Goal: Transaction & Acquisition: Book appointment/travel/reservation

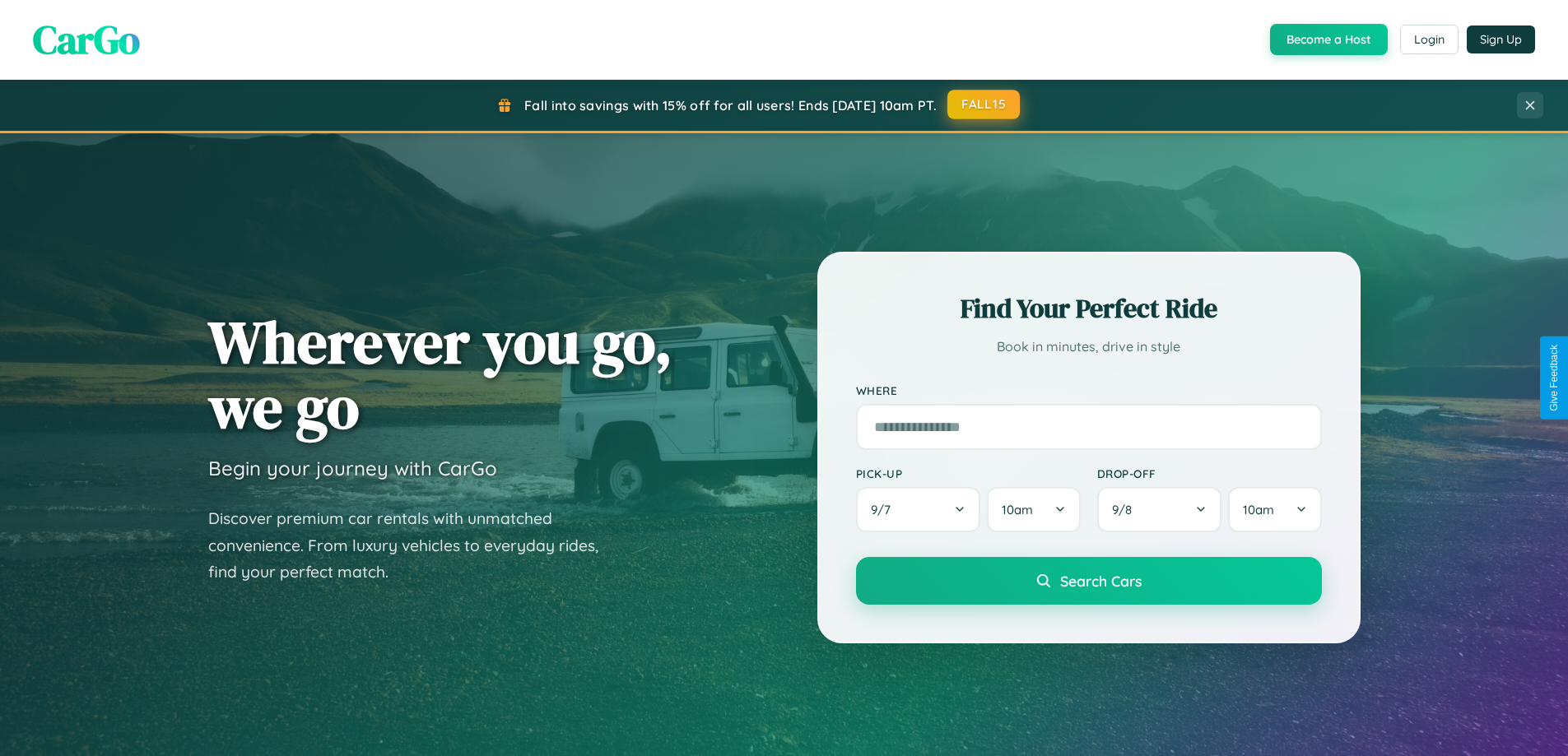
click at [984, 105] on button "FALL15" at bounding box center [983, 104] width 72 height 30
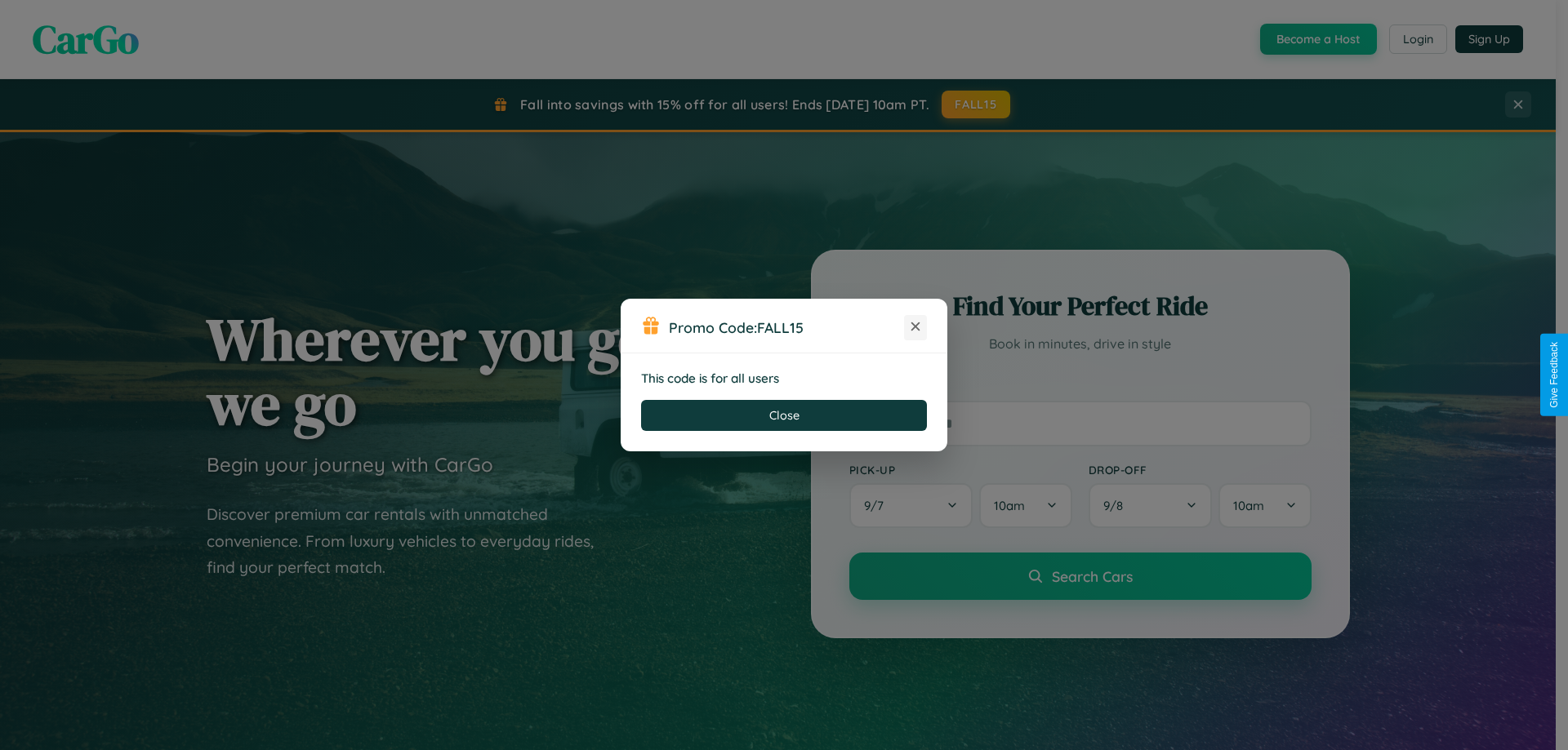
click at [916, 328] on icon at bounding box center [916, 327] width 16 height 16
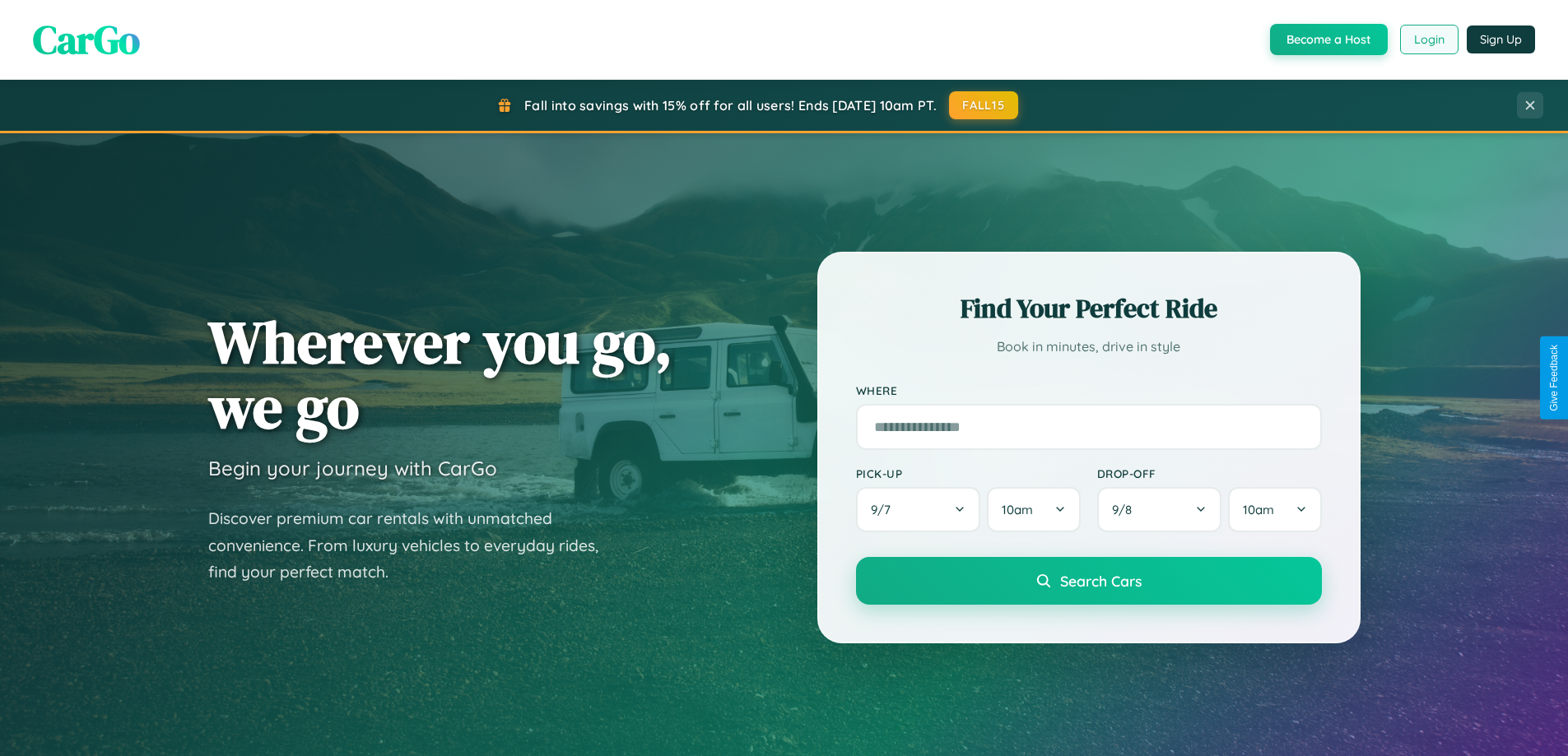
click at [1428, 40] on button "Login" at bounding box center [1429, 39] width 59 height 30
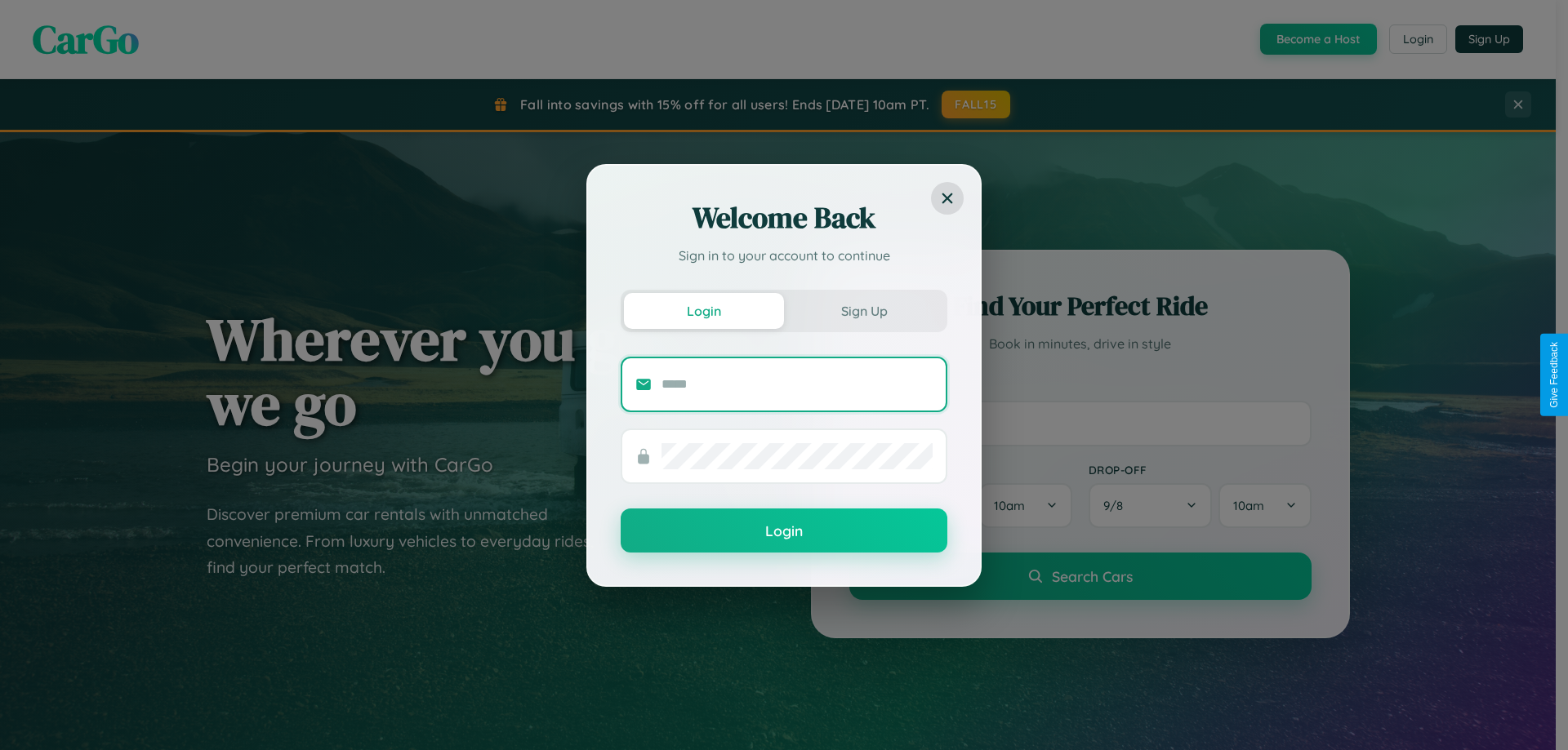
click at [797, 384] on input "text" at bounding box center [797, 384] width 271 height 26
type input "**********"
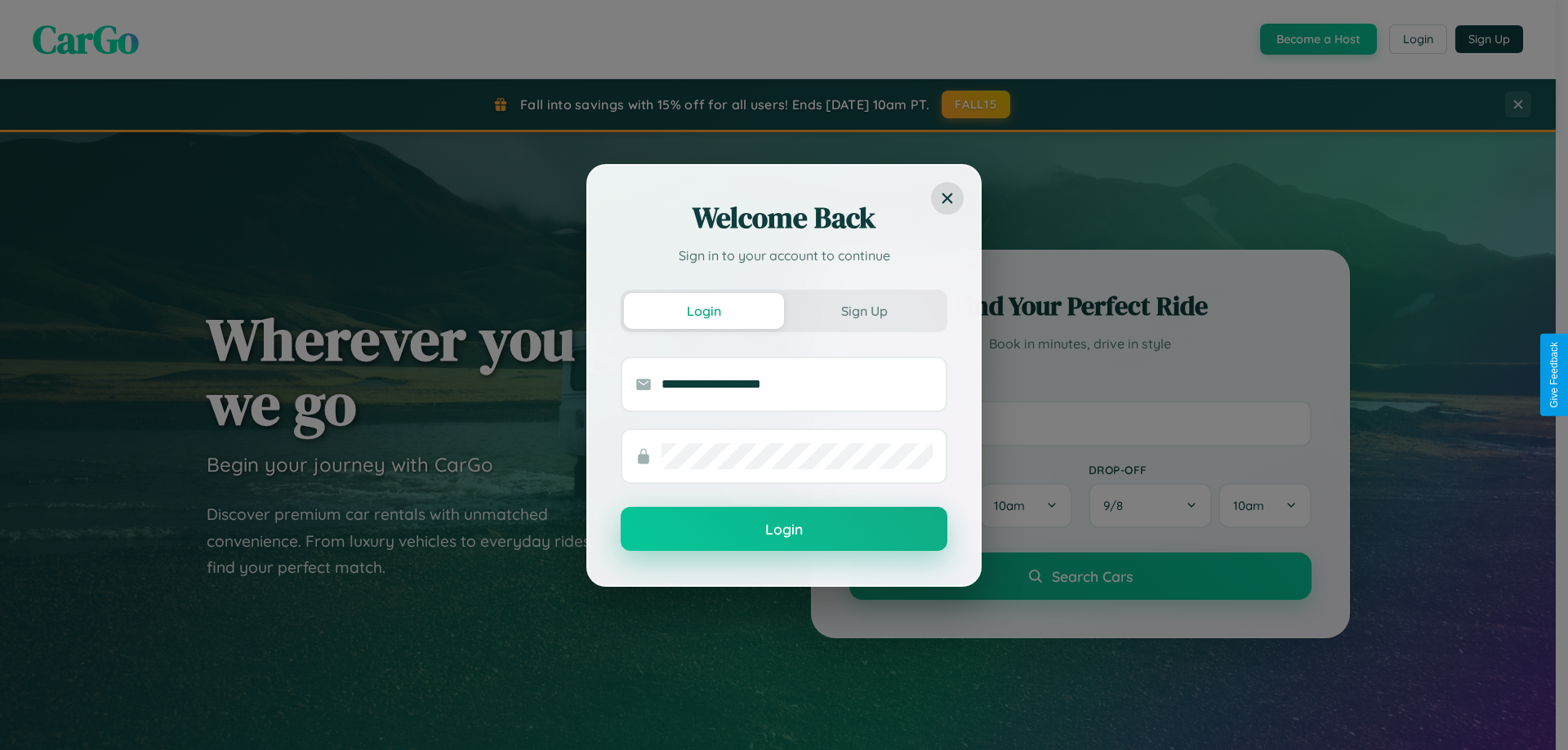
click at [784, 530] on button "Login" at bounding box center [783, 529] width 327 height 44
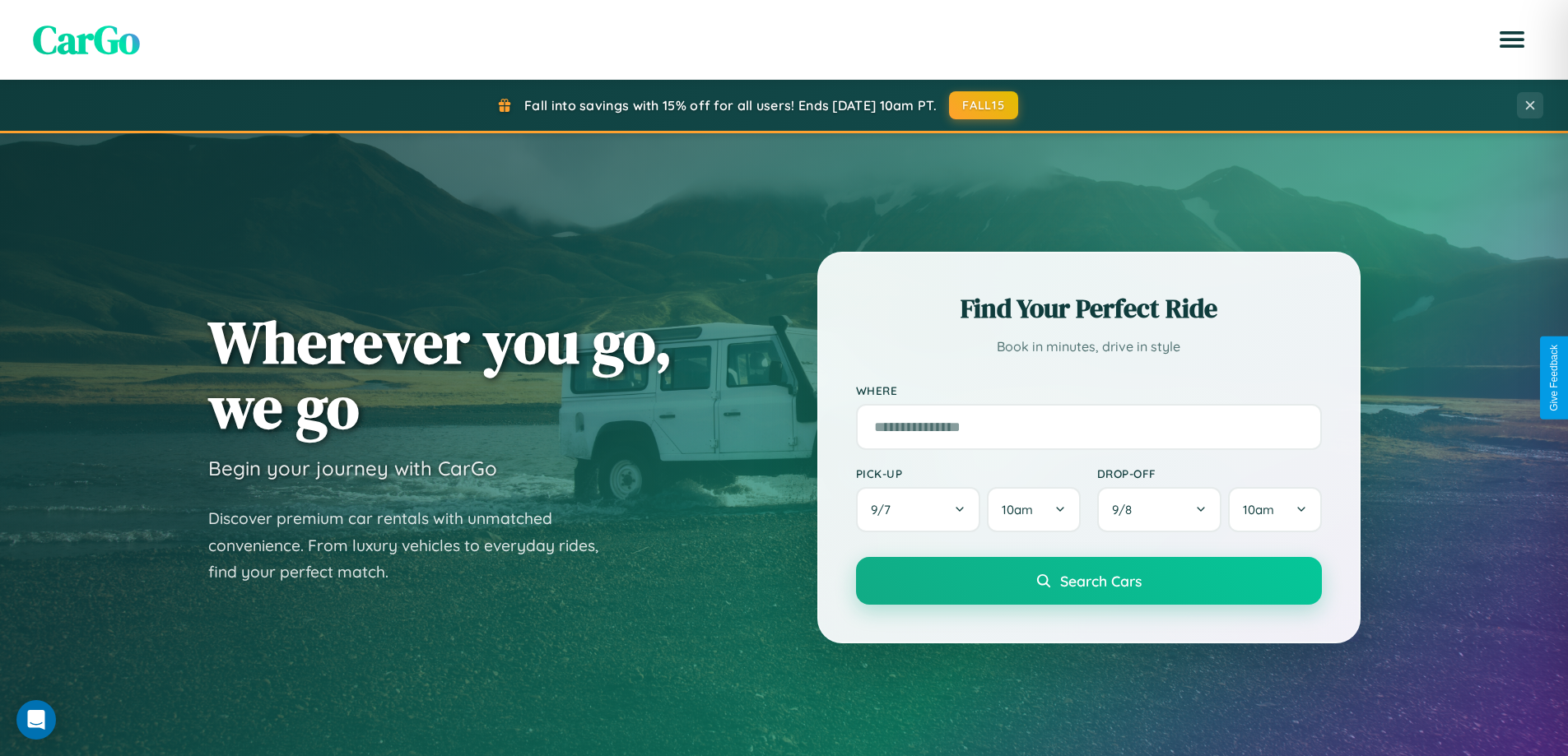
scroll to position [709, 0]
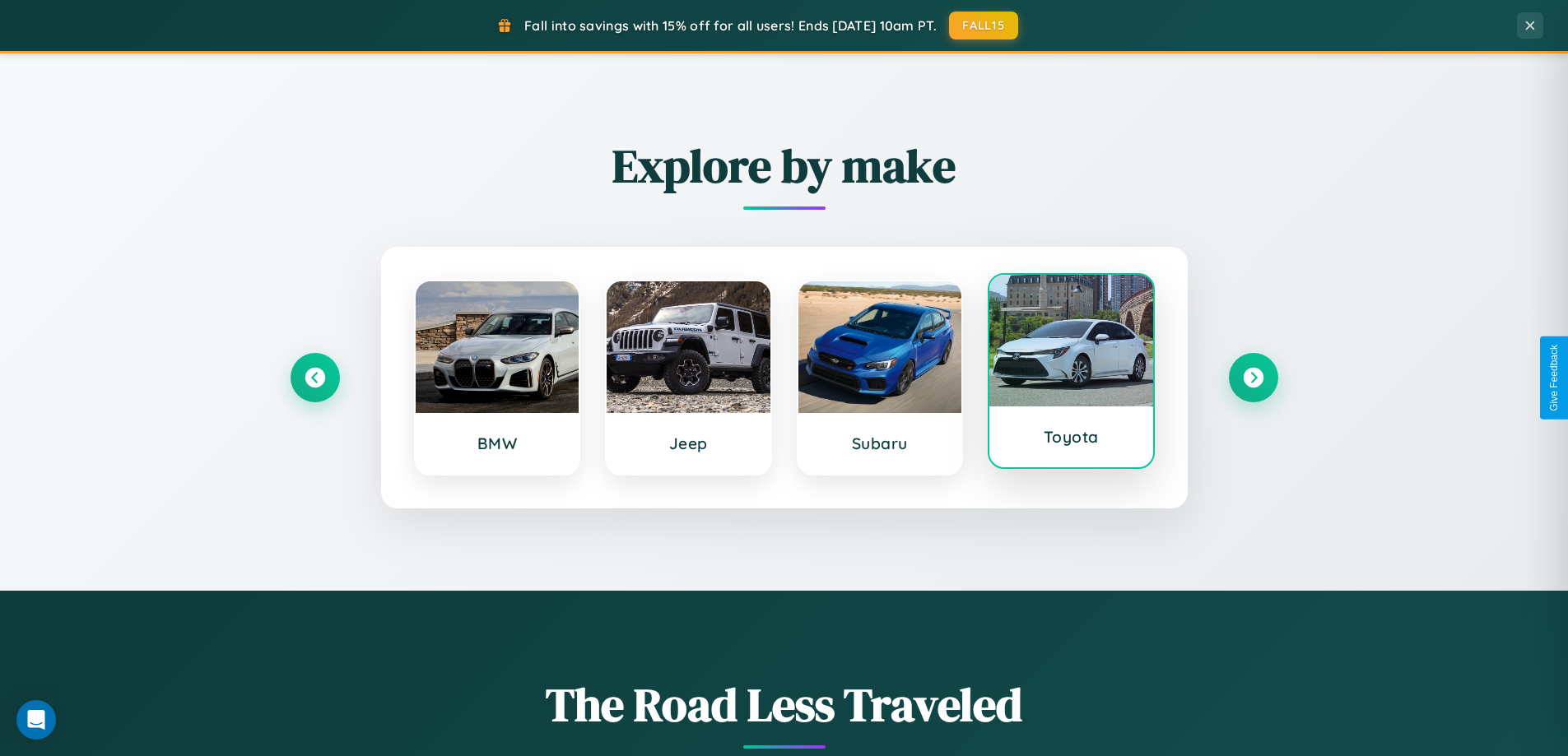
click at [1071, 373] on div at bounding box center [1072, 341] width 164 height 132
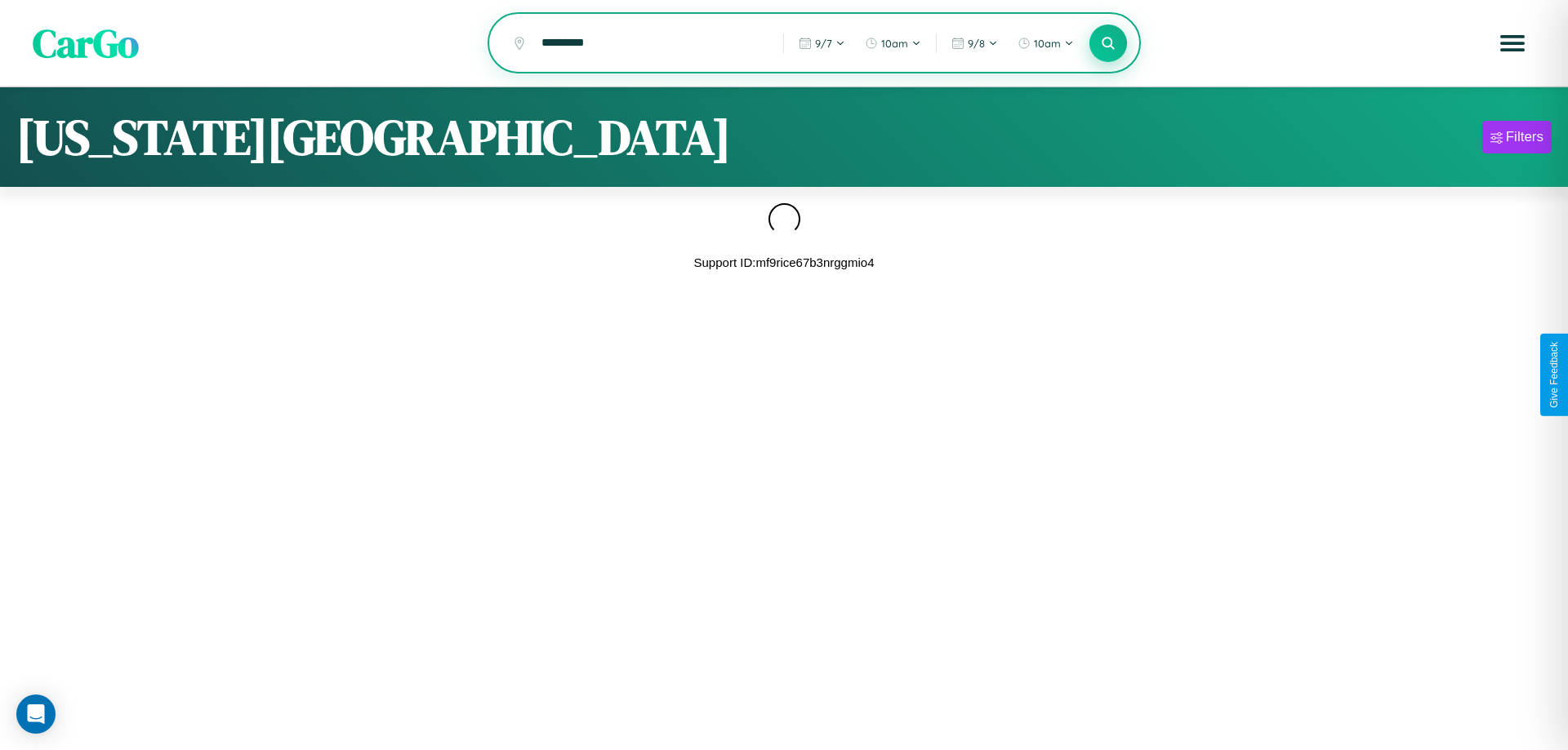
click at [1108, 43] on icon at bounding box center [1107, 42] width 15 height 15
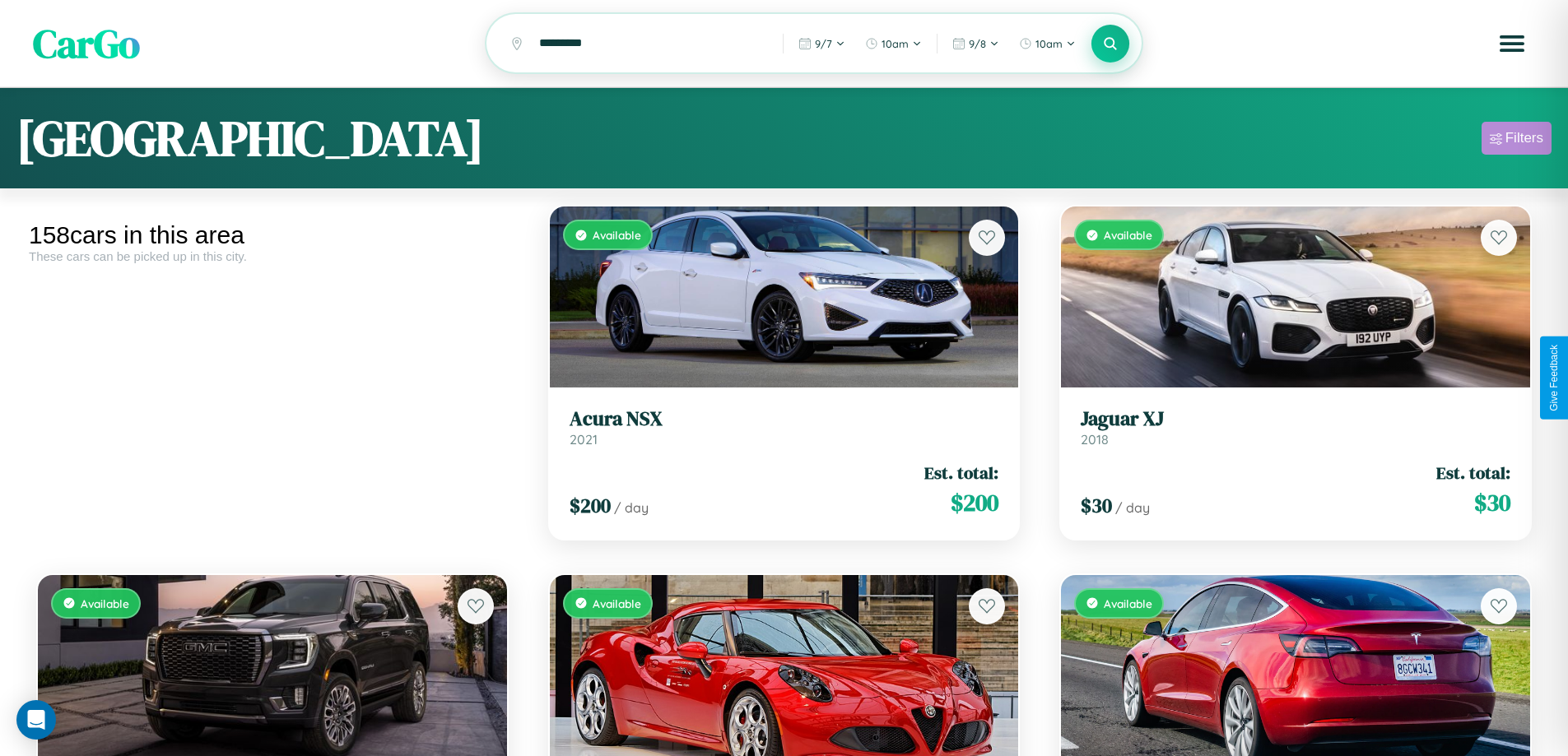
click at [1516, 141] on div "Filters" at bounding box center [1525, 138] width 38 height 16
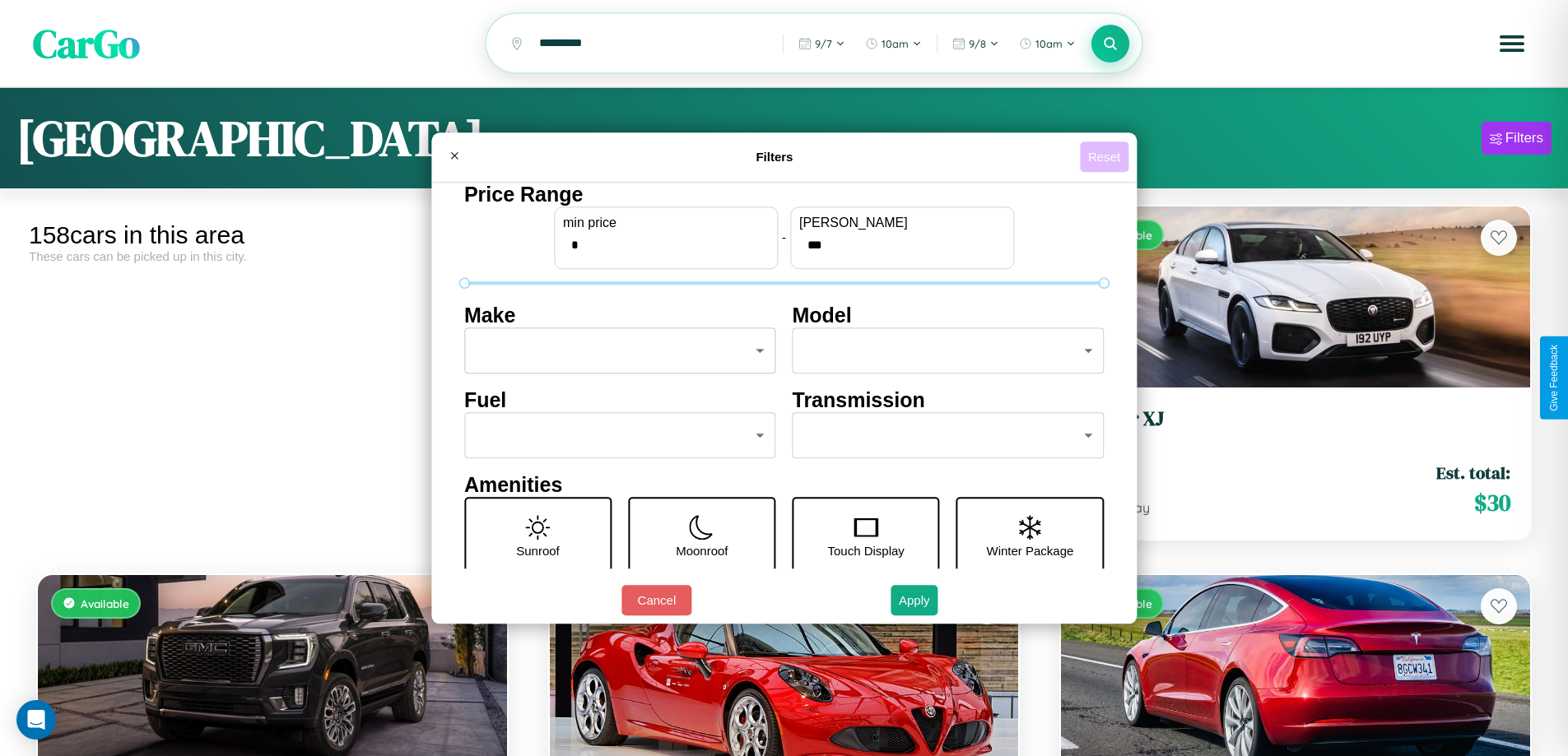
click at [1106, 156] on button "Reset" at bounding box center [1104, 157] width 49 height 31
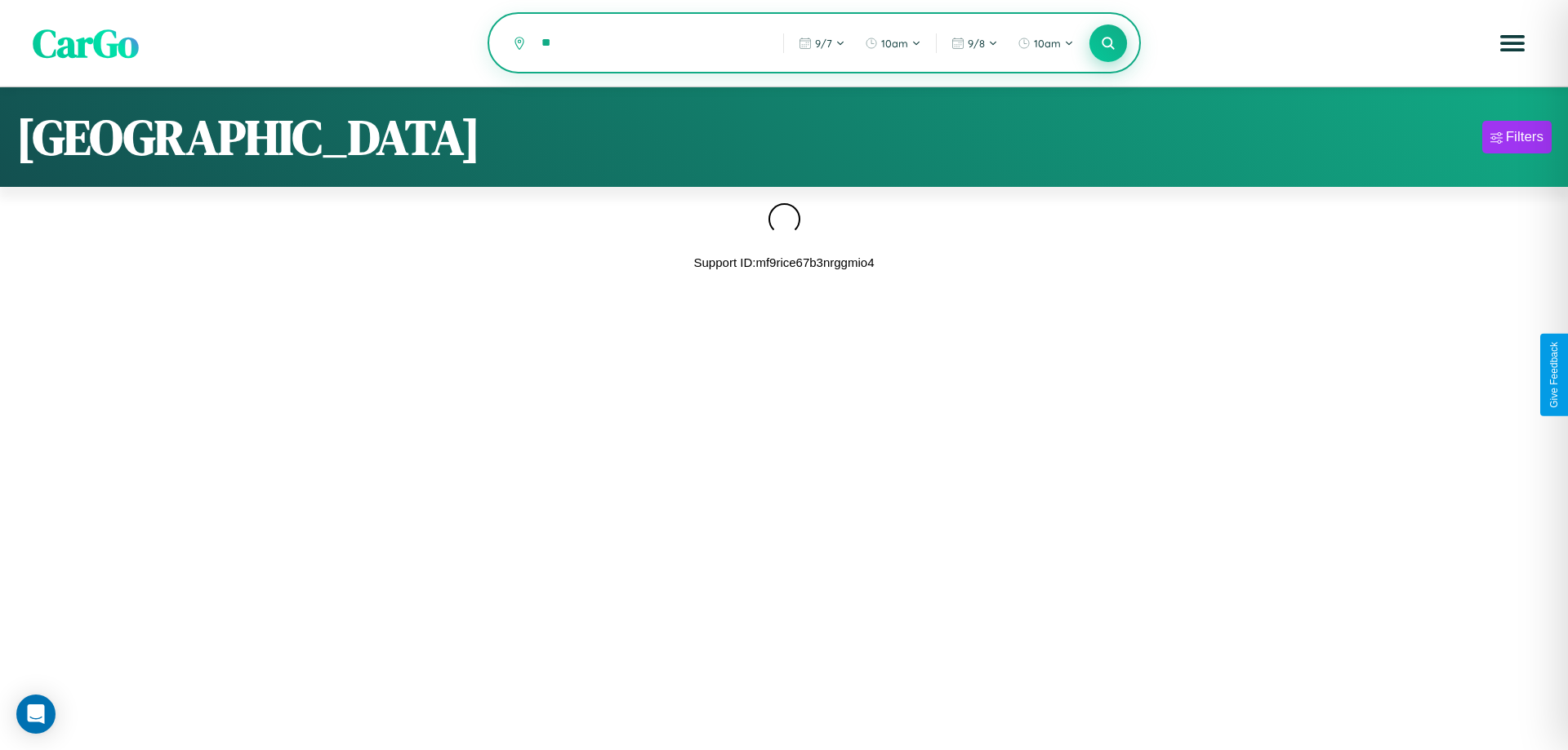
type input "*"
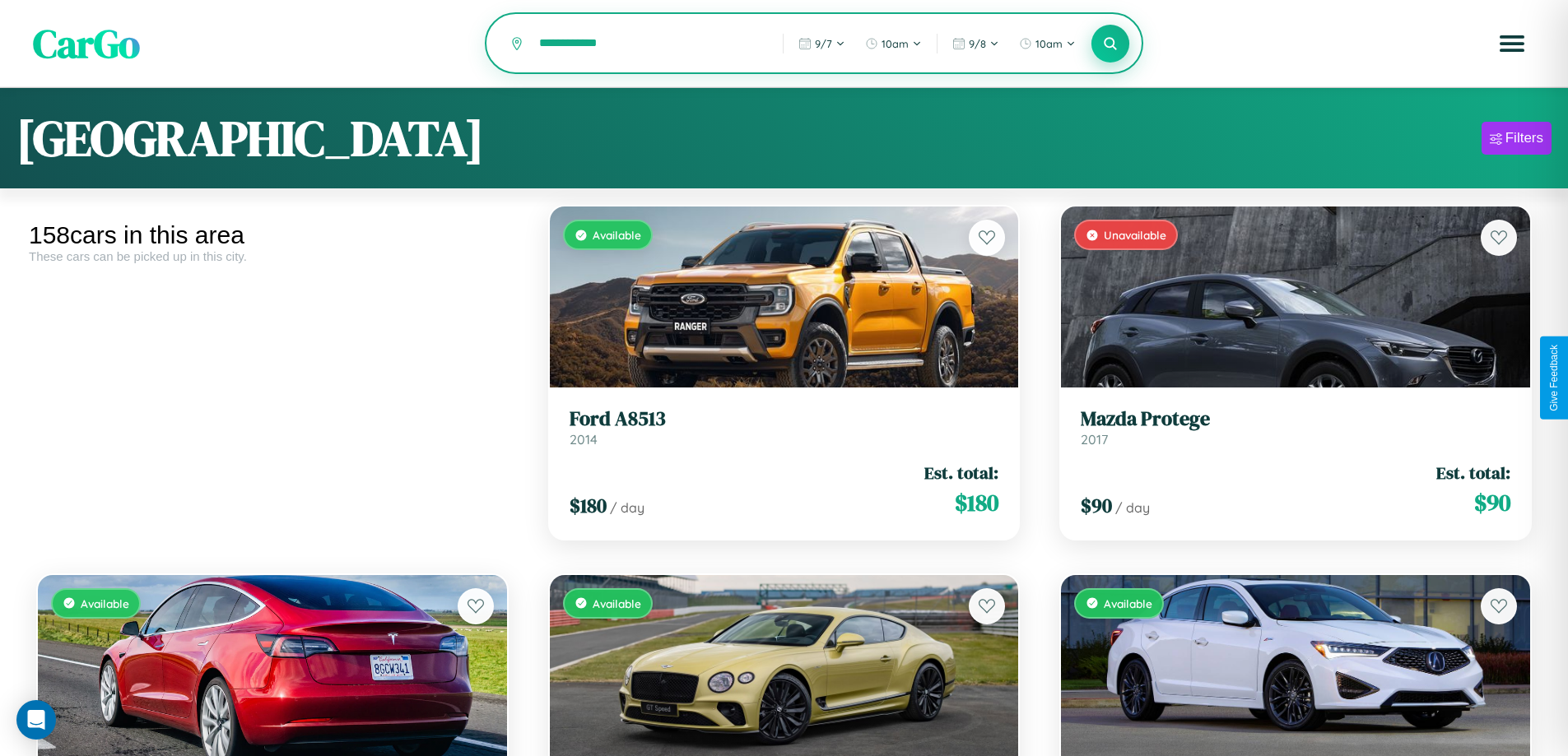
type input "**********"
click at [1111, 44] on icon at bounding box center [1110, 42] width 15 height 15
